Goal: Use online tool/utility: Utilize a website feature to perform a specific function

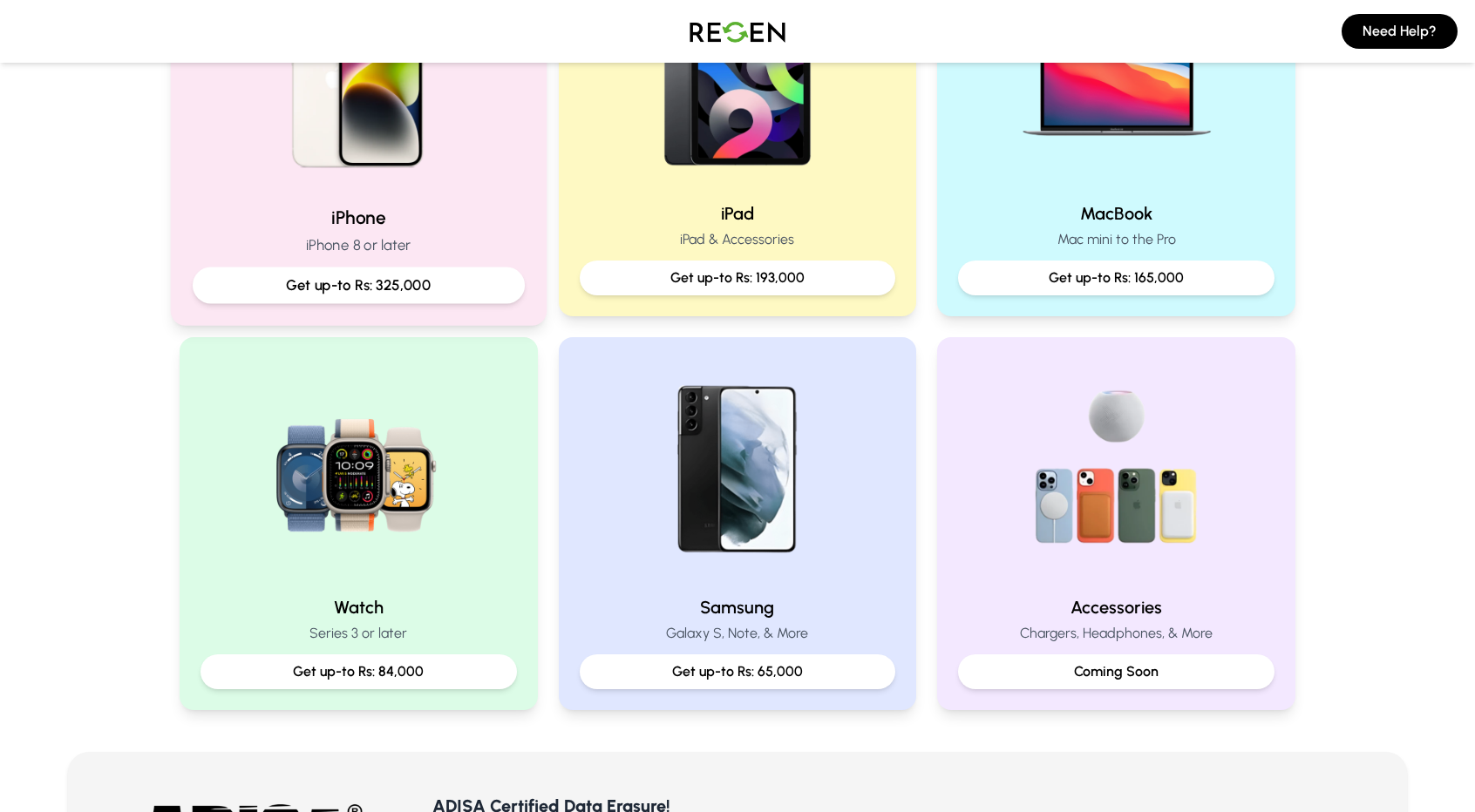
scroll to position [488, 0]
click at [369, 220] on h2 "iPhone" at bounding box center [358, 218] width 332 height 26
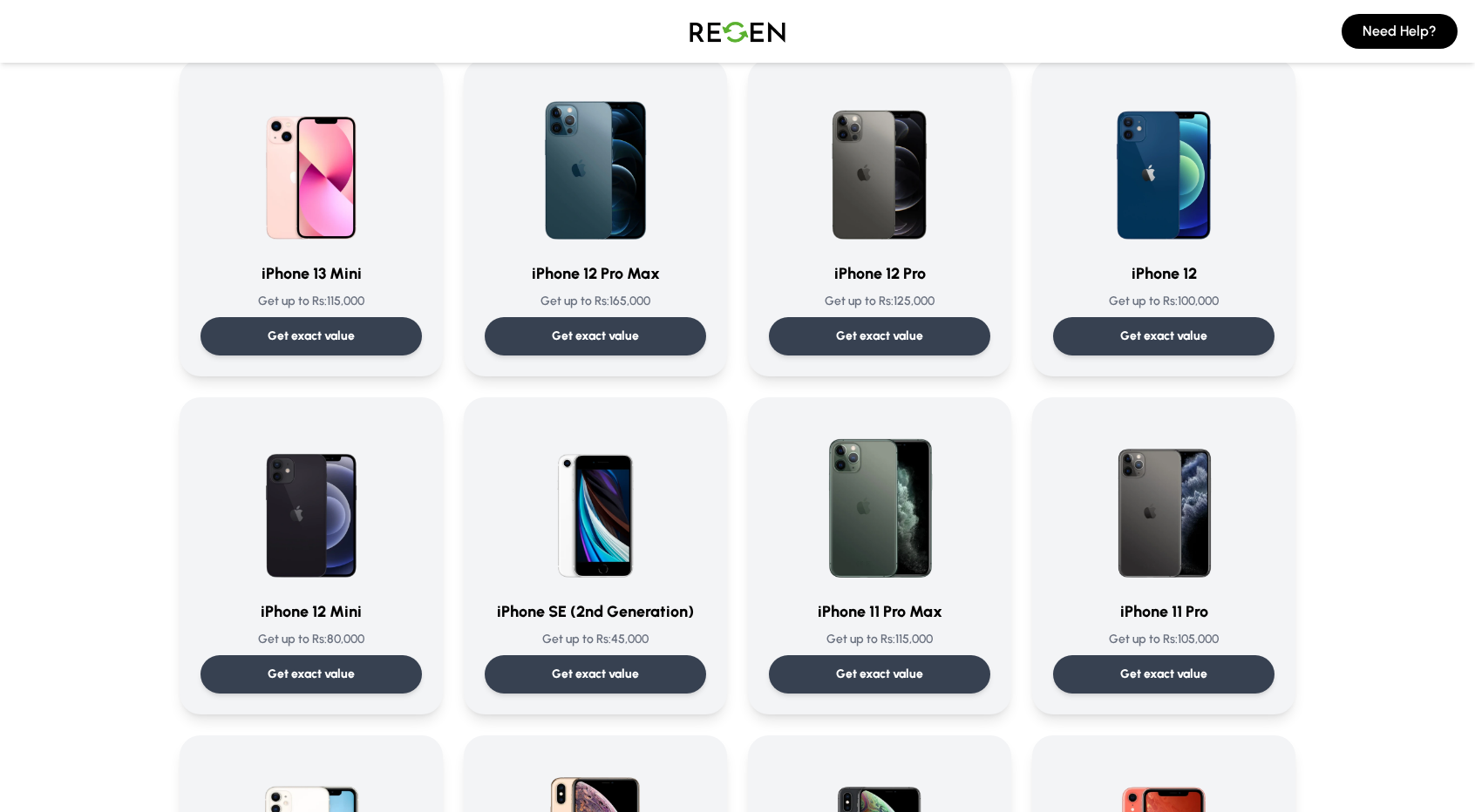
scroll to position [1172, 0]
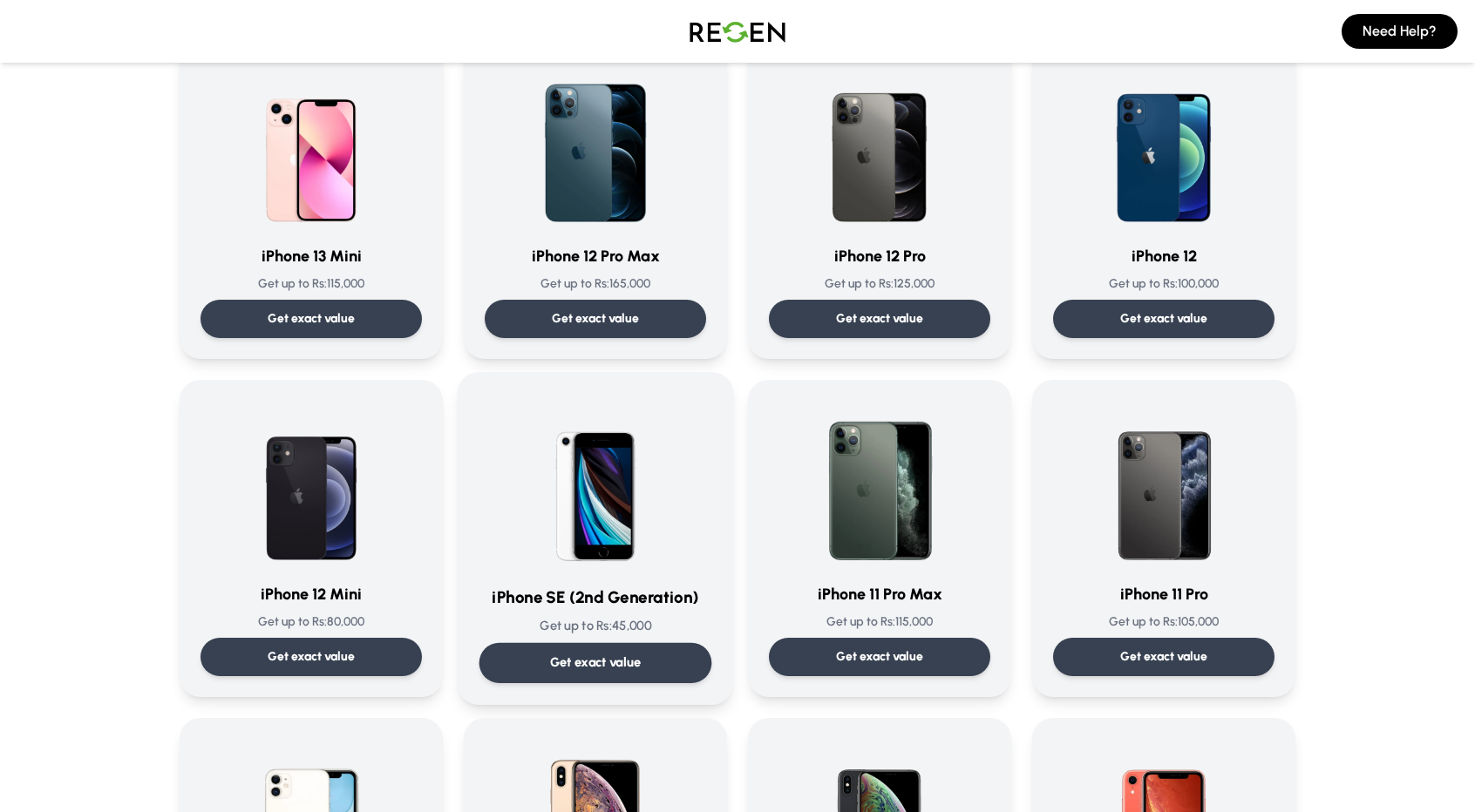
click at [624, 667] on p "Get exact value" at bounding box center [596, 662] width 92 height 19
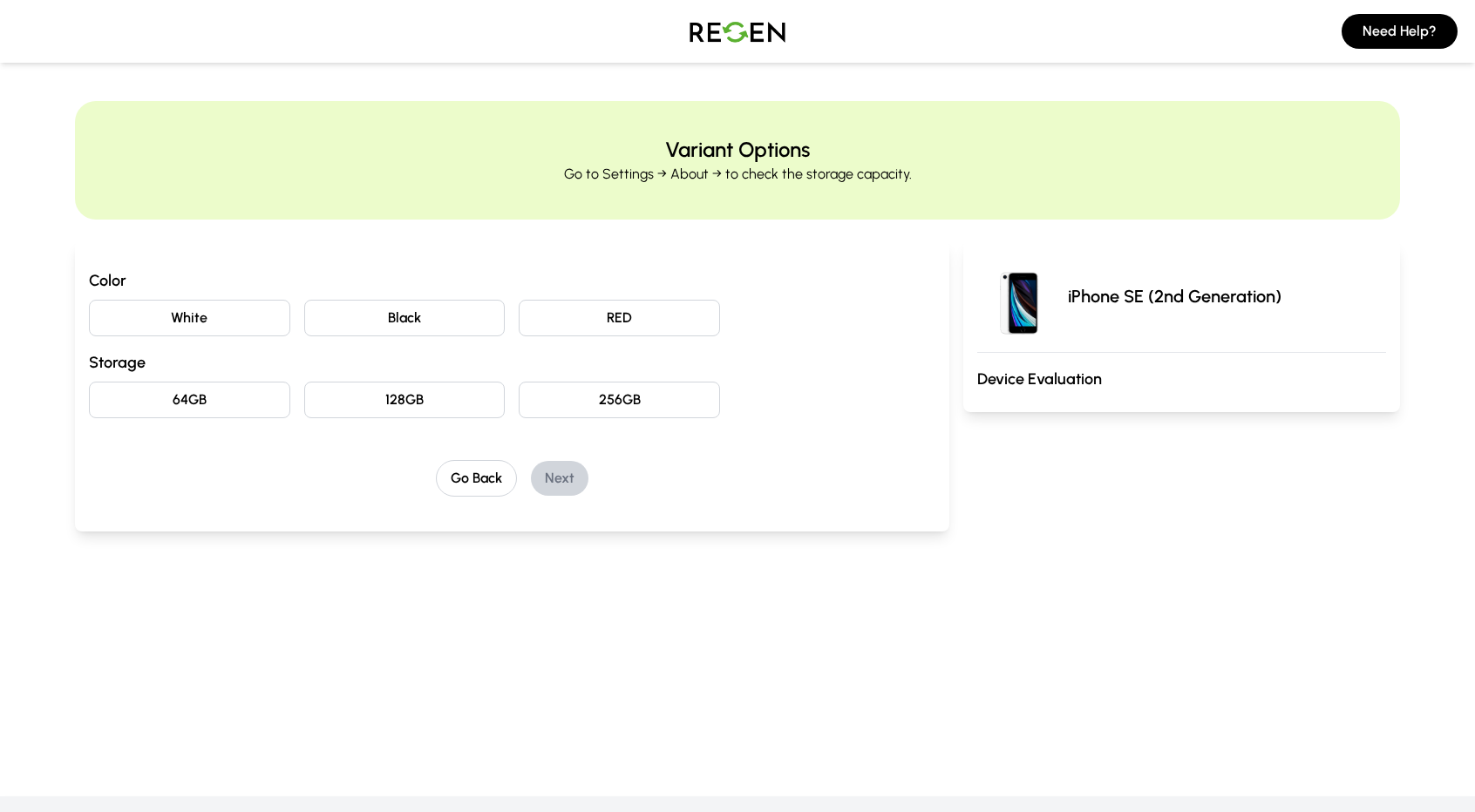
click at [591, 331] on button "RED" at bounding box center [619, 318] width 201 height 37
click at [209, 394] on button "64GB" at bounding box center [190, 400] width 201 height 37
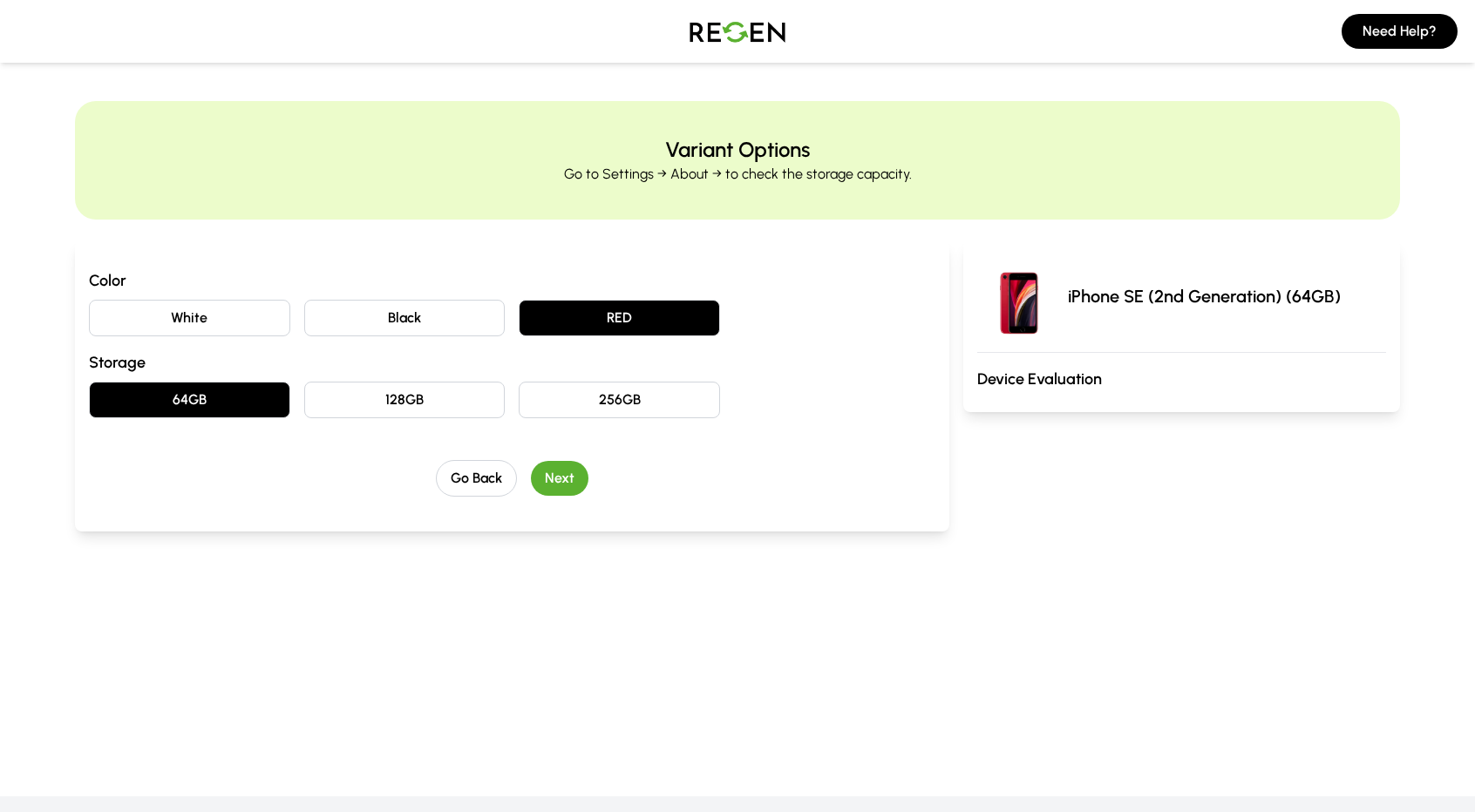
click at [565, 480] on button "Next" at bounding box center [559, 479] width 57 height 35
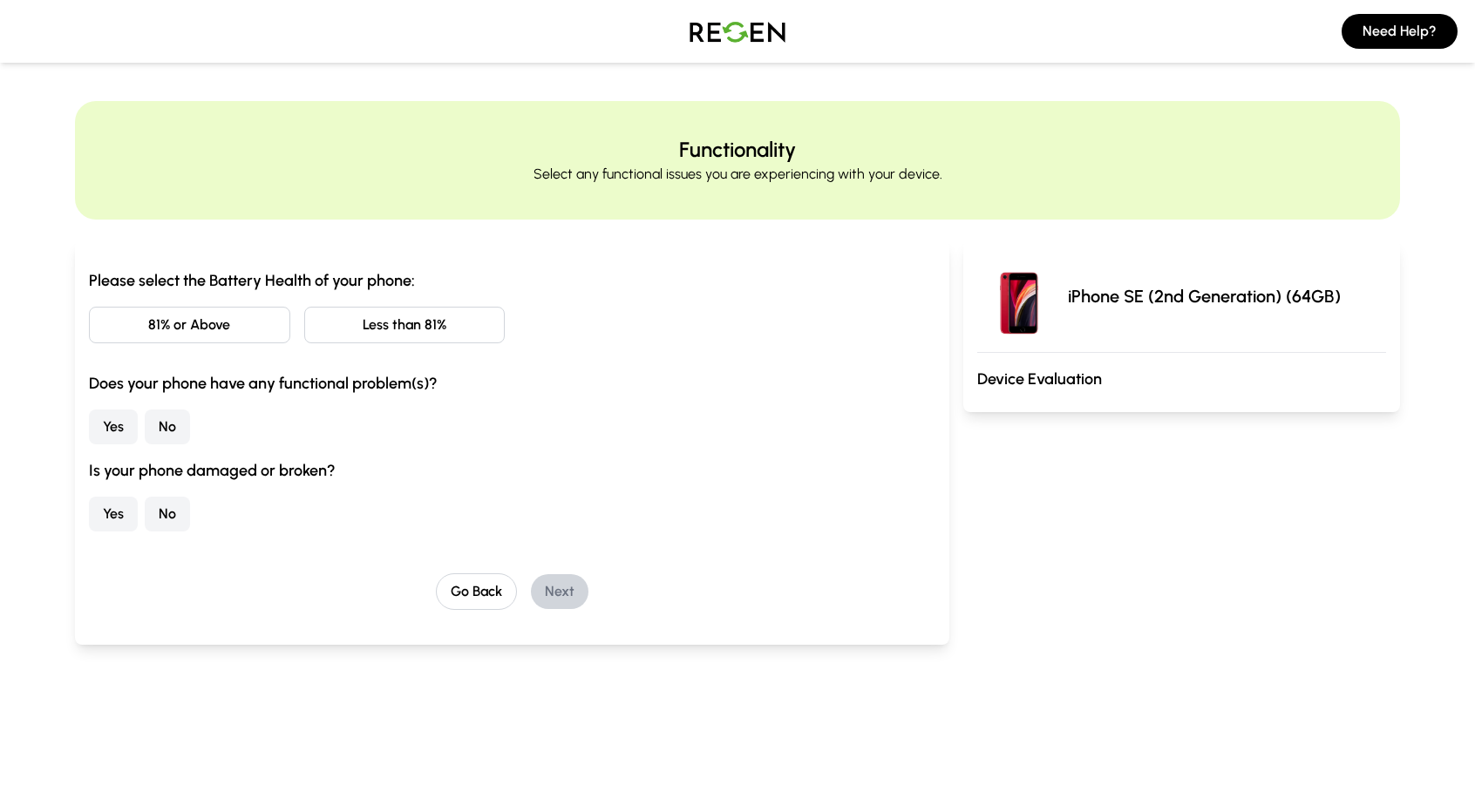
click at [394, 317] on button "Less than 81%" at bounding box center [405, 325] width 201 height 37
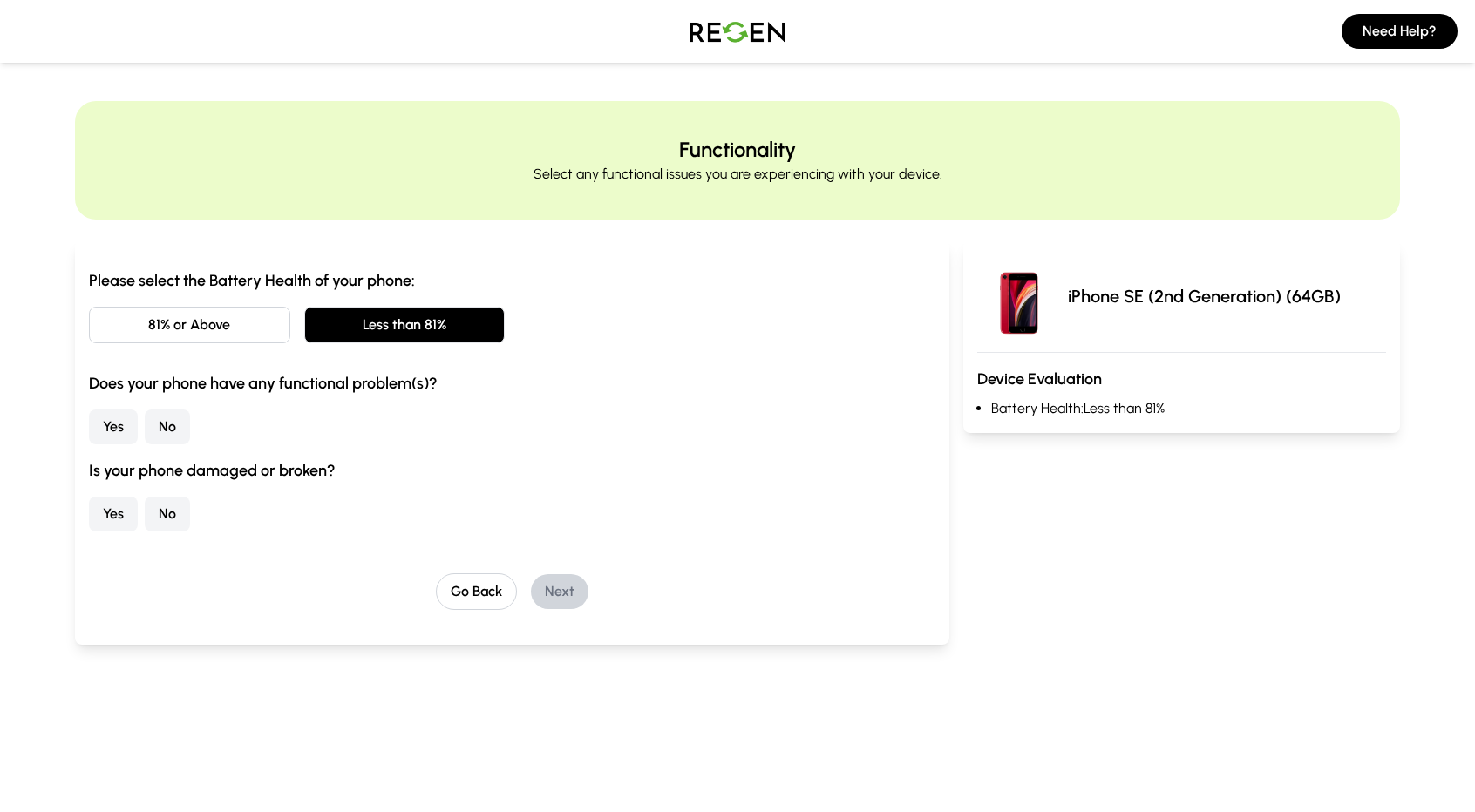
click at [156, 423] on button "No" at bounding box center [167, 428] width 45 height 35
click at [186, 511] on button "No" at bounding box center [167, 515] width 45 height 35
click at [561, 580] on button "Next" at bounding box center [559, 592] width 57 height 35
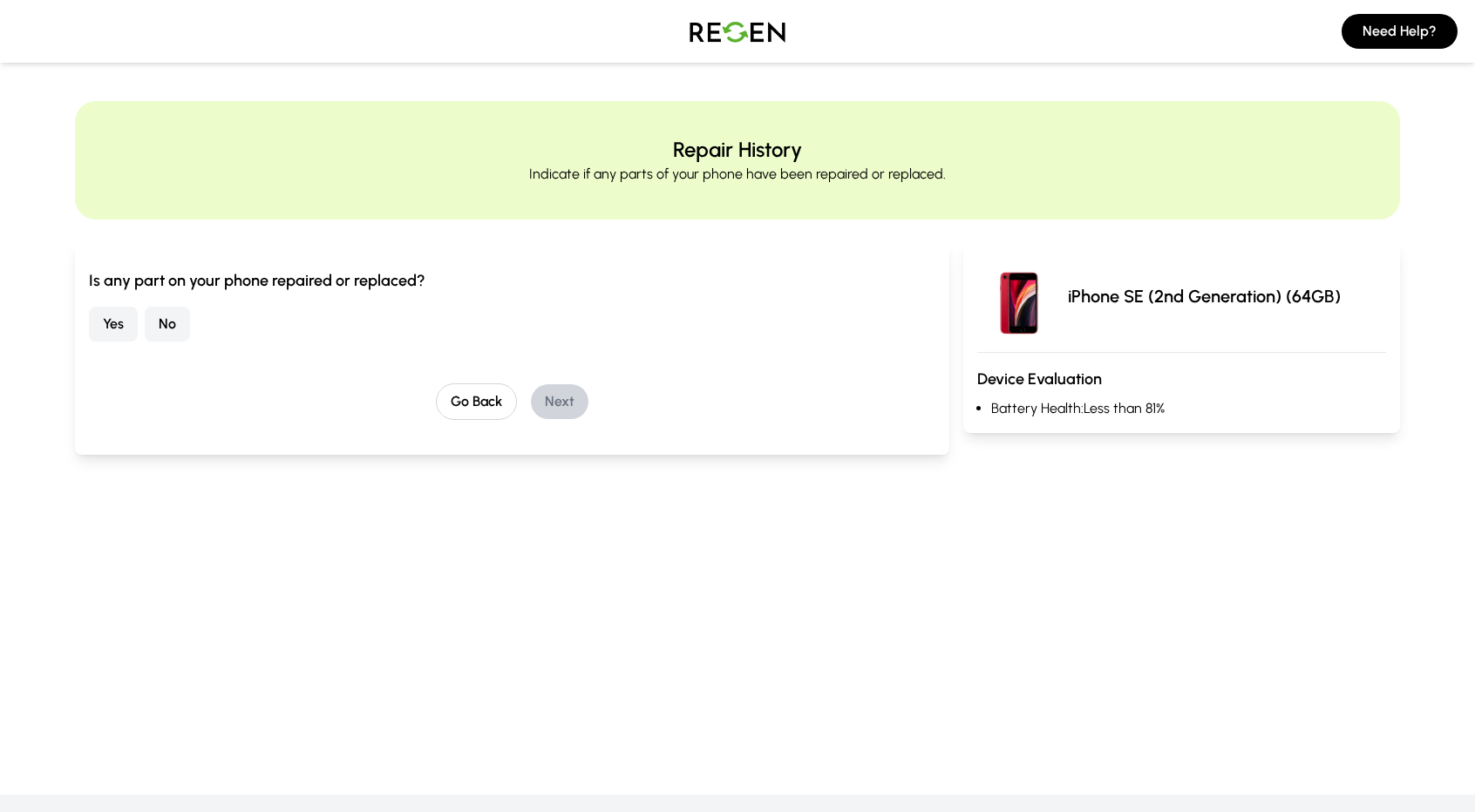
click at [180, 321] on button "No" at bounding box center [167, 324] width 45 height 35
click at [551, 396] on button "Next" at bounding box center [559, 402] width 57 height 35
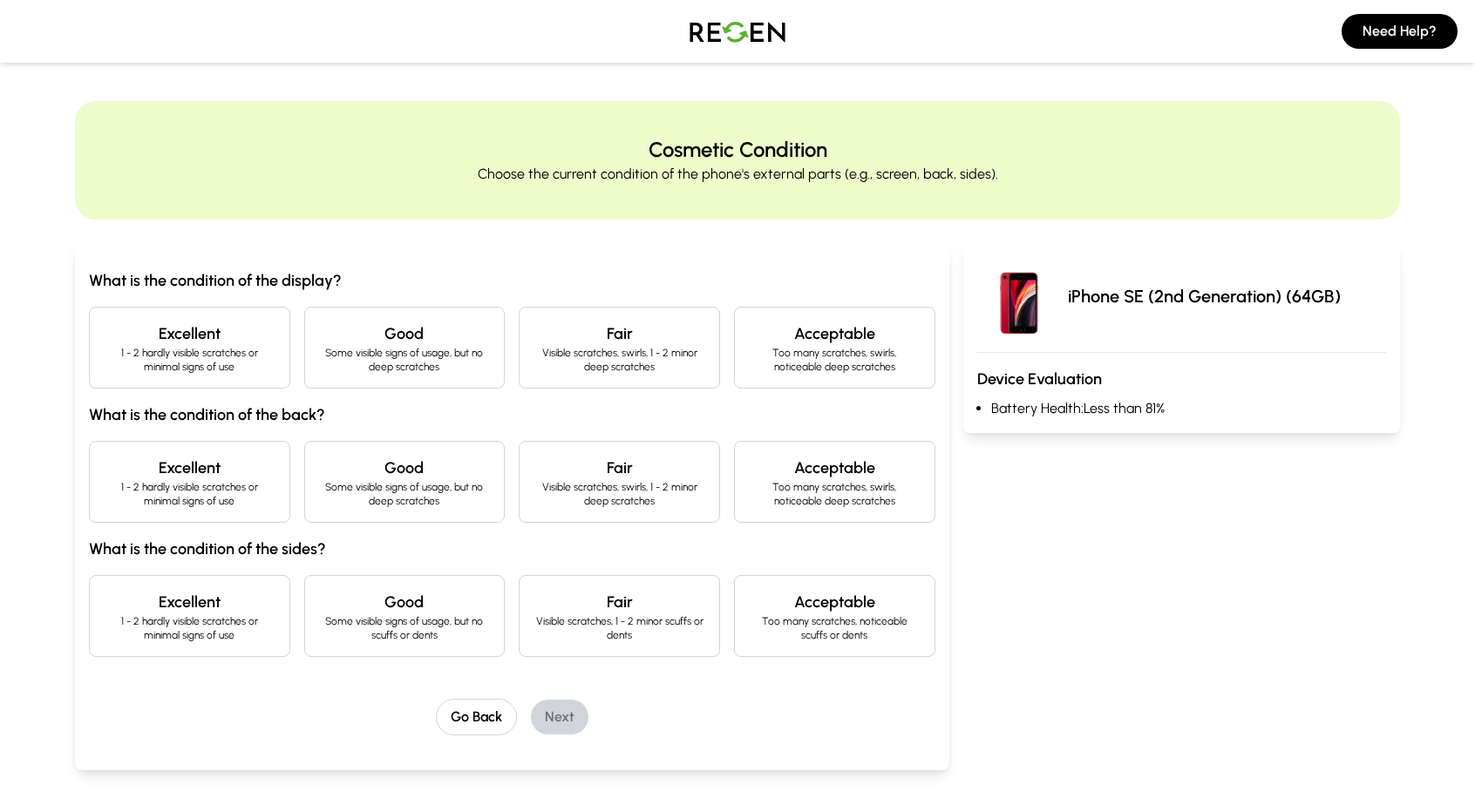
click at [495, 632] on div "Good Some visible signs of usage, but no scuffs or dents" at bounding box center [405, 616] width 201 height 82
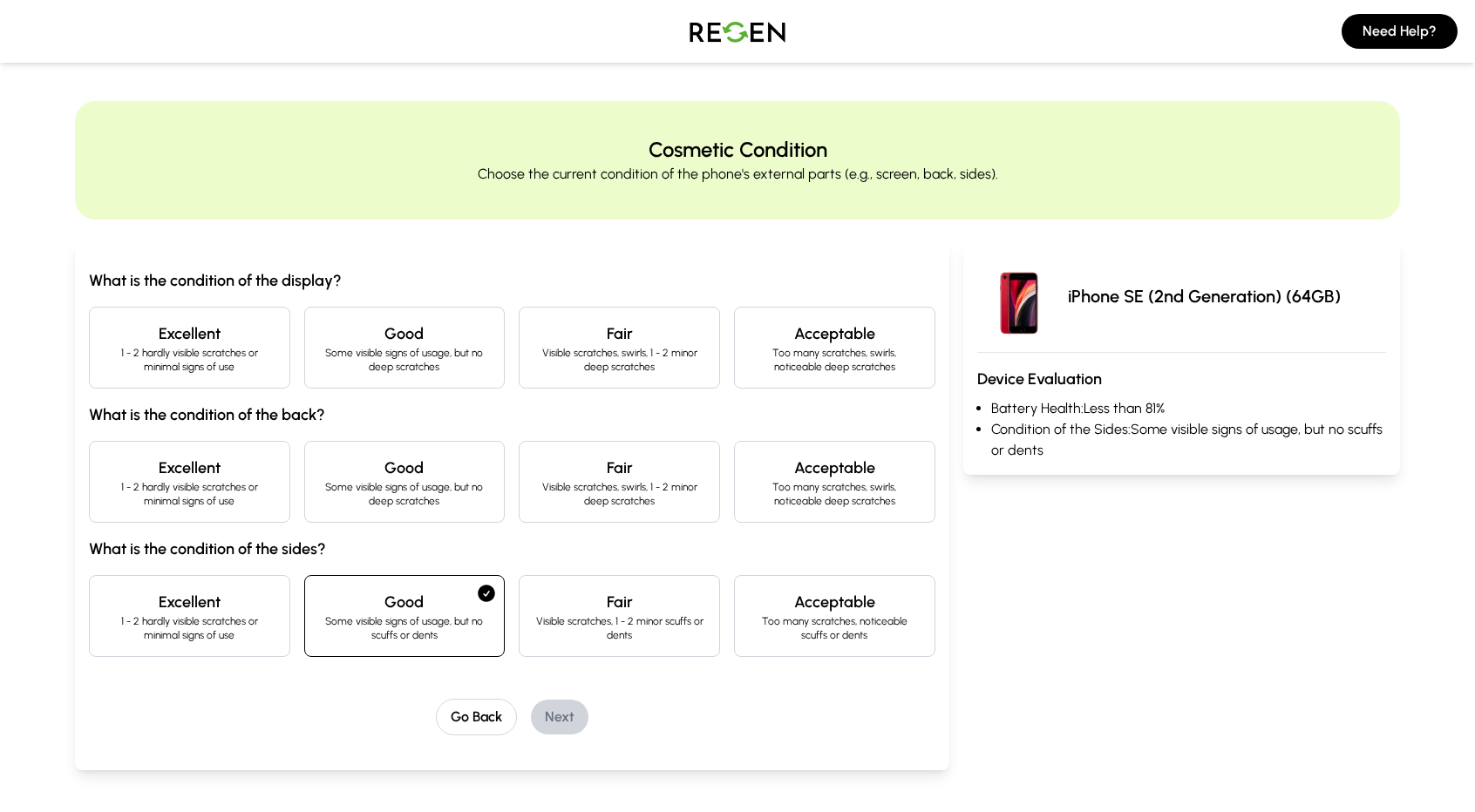
click at [268, 493] on p "1 - 2 hardly visible scratches or minimal signs of use" at bounding box center [190, 495] width 172 height 28
click at [243, 359] on p "1 - 2 hardly visible scratches or minimal signs of use" at bounding box center [190, 360] width 172 height 28
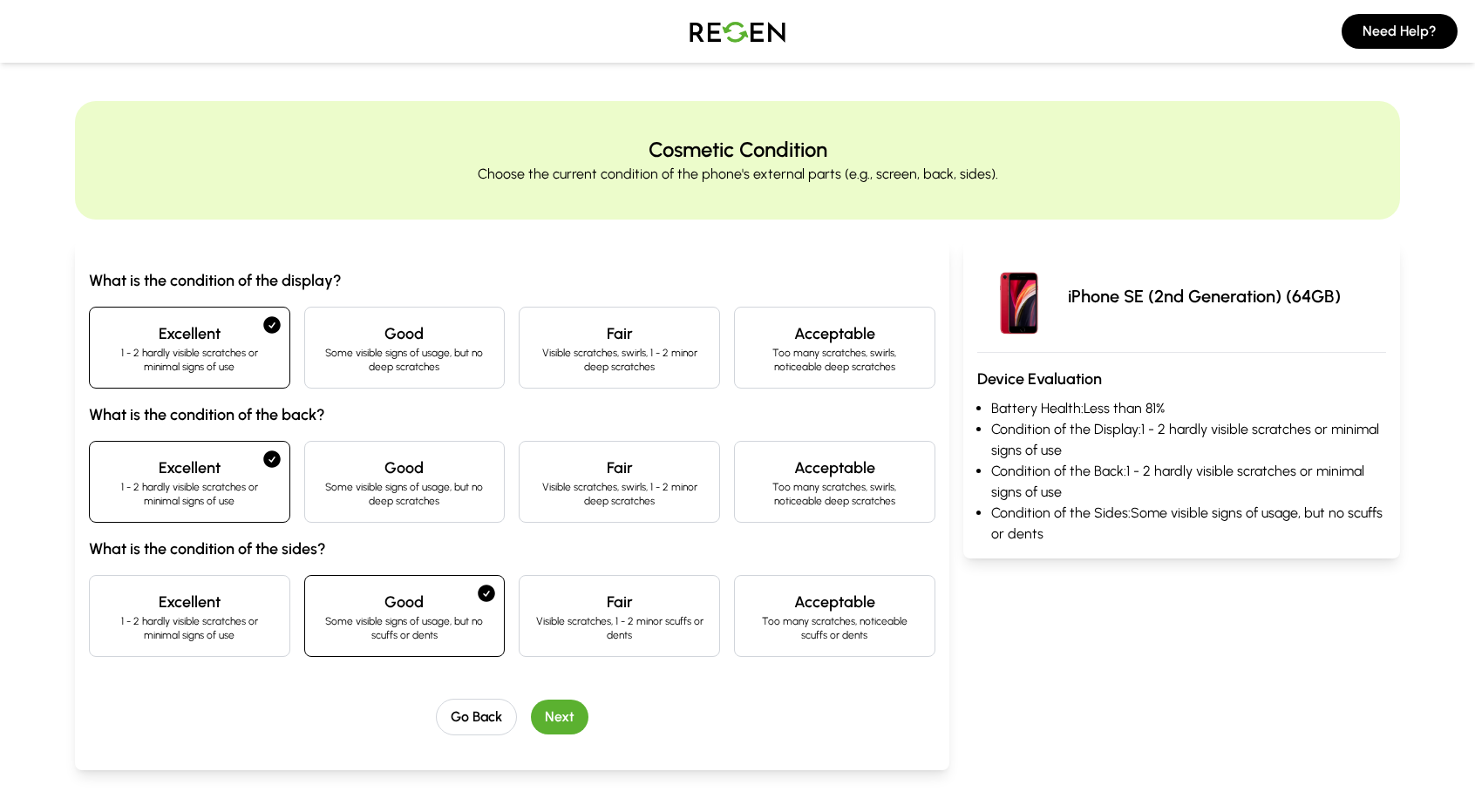
click at [561, 717] on button "Next" at bounding box center [559, 718] width 57 height 35
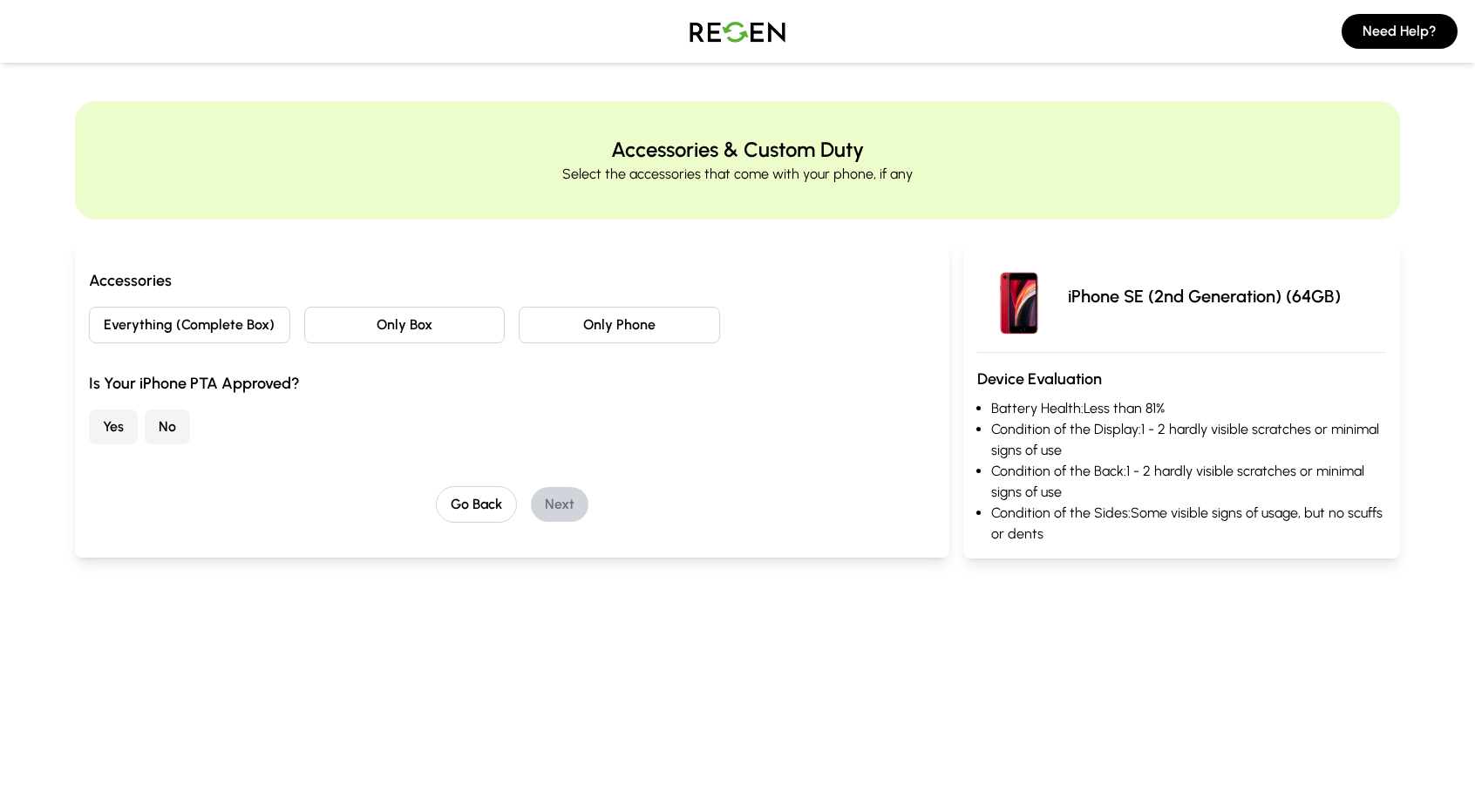
click at [230, 322] on button "Everything (Complete Box)" at bounding box center [190, 325] width 201 height 37
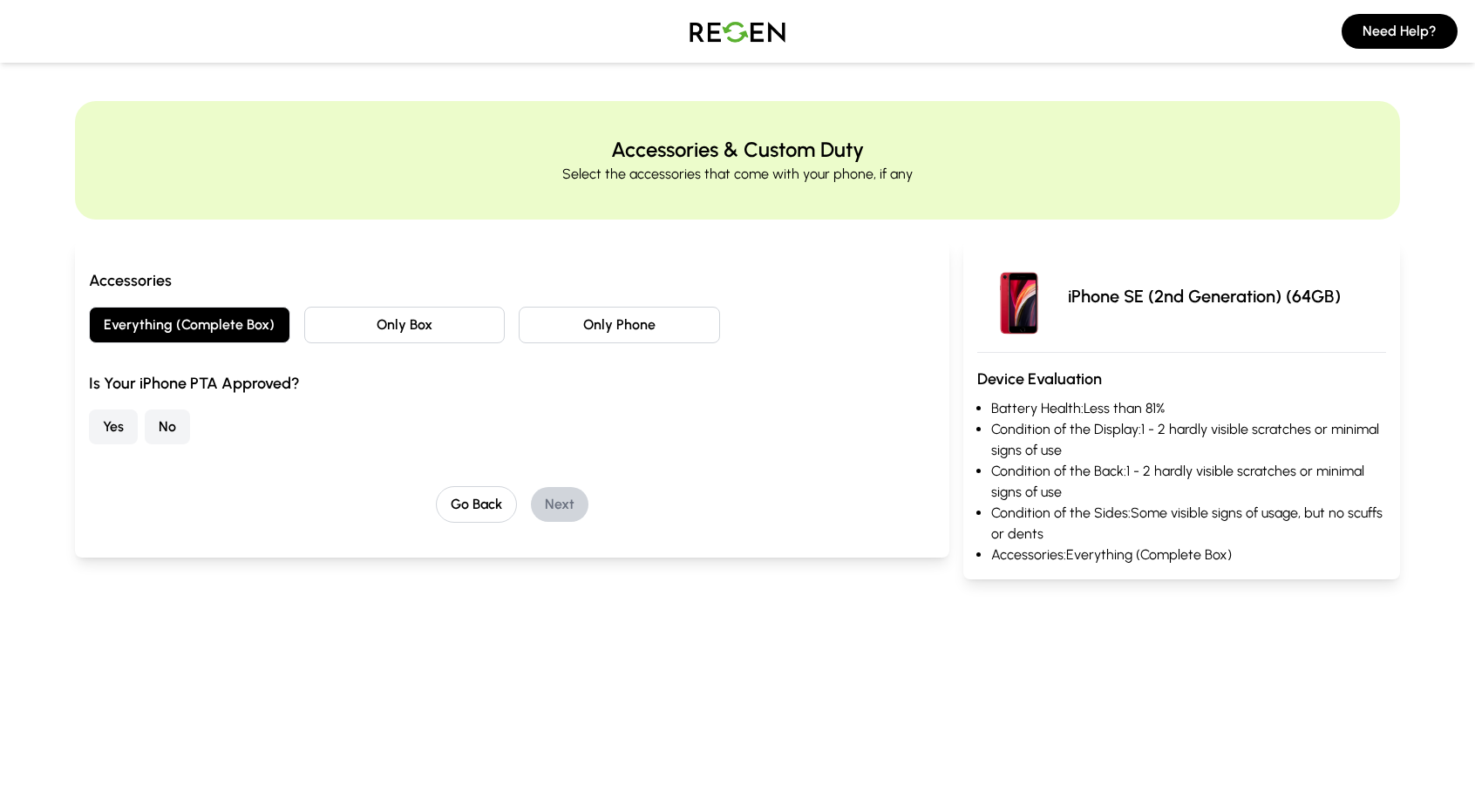
click at [165, 431] on button "No" at bounding box center [167, 428] width 45 height 35
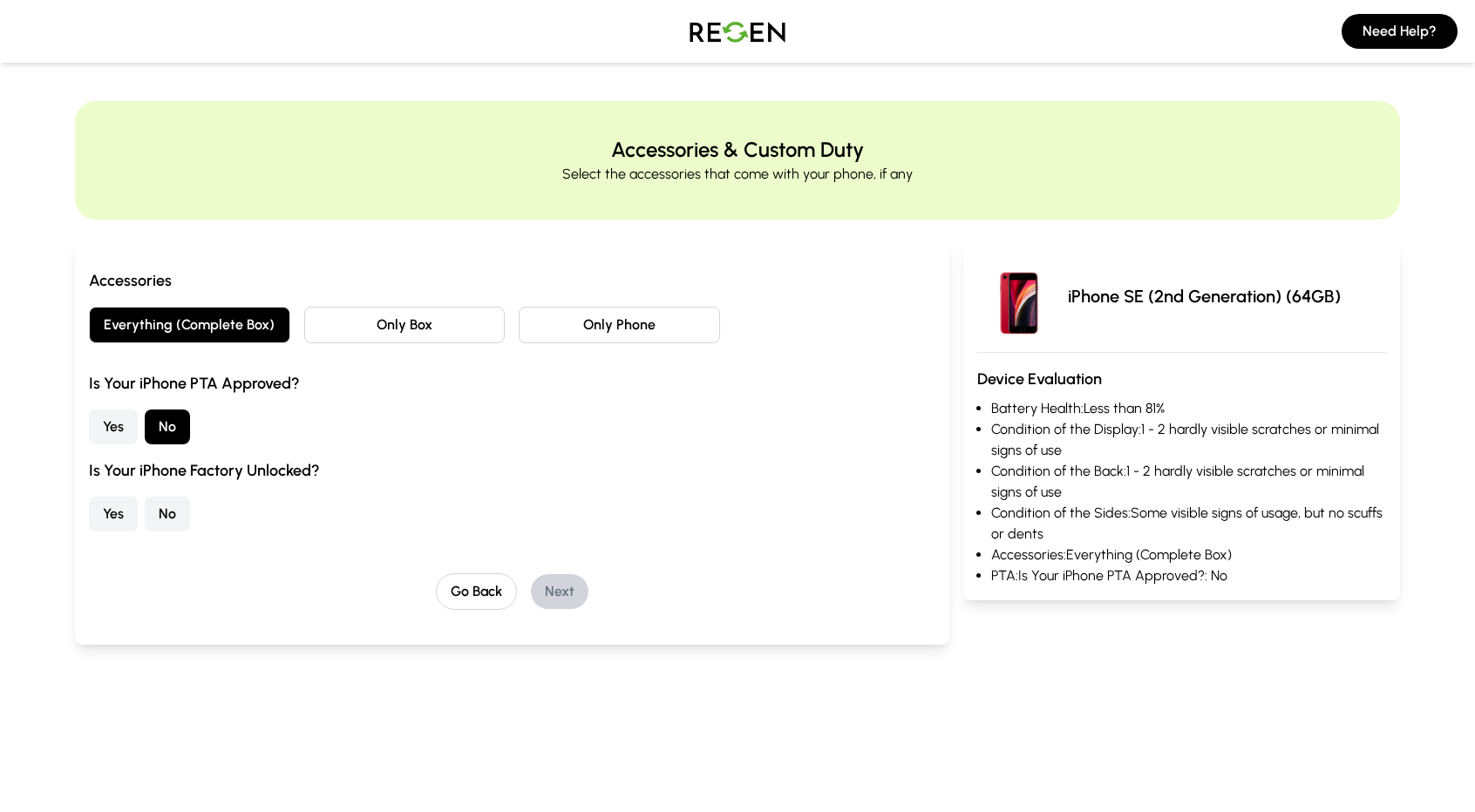
click at [122, 521] on button "Yes" at bounding box center [113, 515] width 48 height 35
click at [582, 591] on button "Next" at bounding box center [559, 592] width 57 height 35
